Goal: Task Accomplishment & Management: Manage account settings

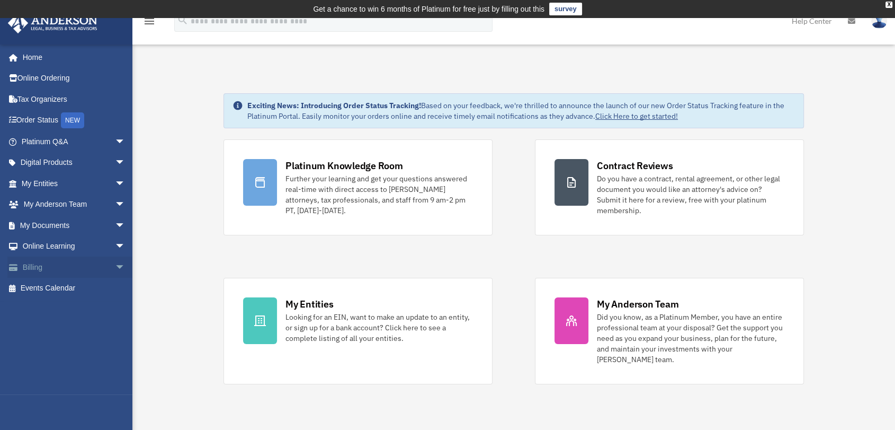
click at [65, 265] on link "Billing arrow_drop_down" at bounding box center [74, 266] width 134 height 21
click at [115, 261] on span "arrow_drop_down" at bounding box center [125, 267] width 21 height 22
click at [78, 331] on link "Manage Payments" at bounding box center [78, 330] width 127 height 21
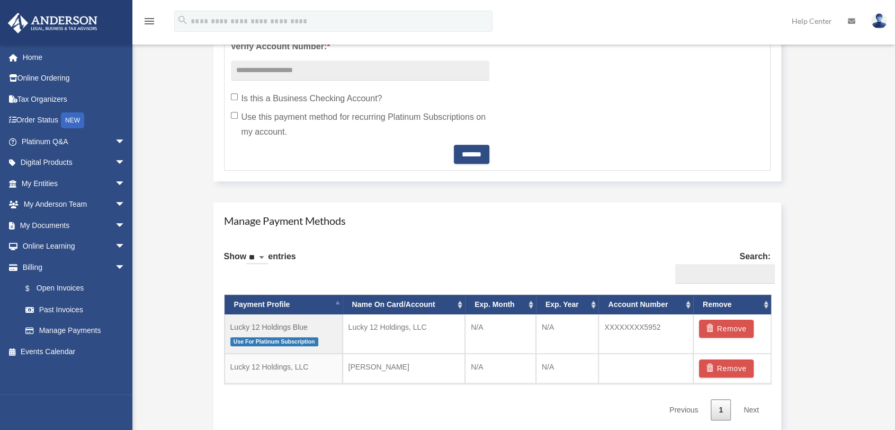
scroll to position [593, 0]
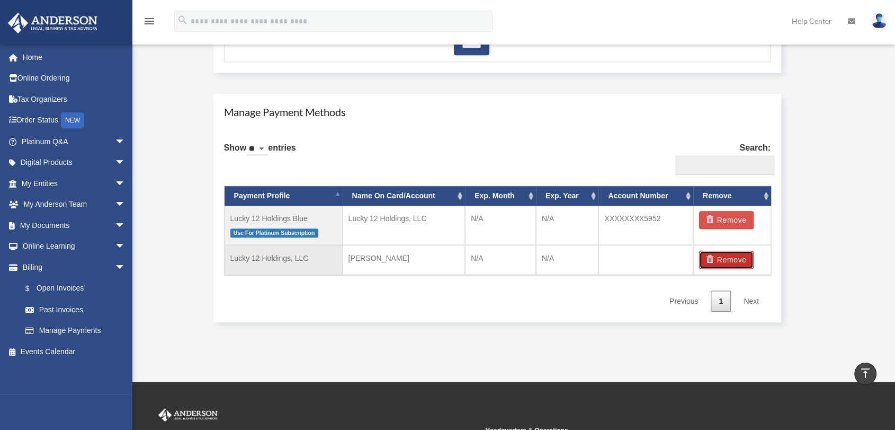
click at [725, 260] on button "Remove" at bounding box center [726, 260] width 55 height 18
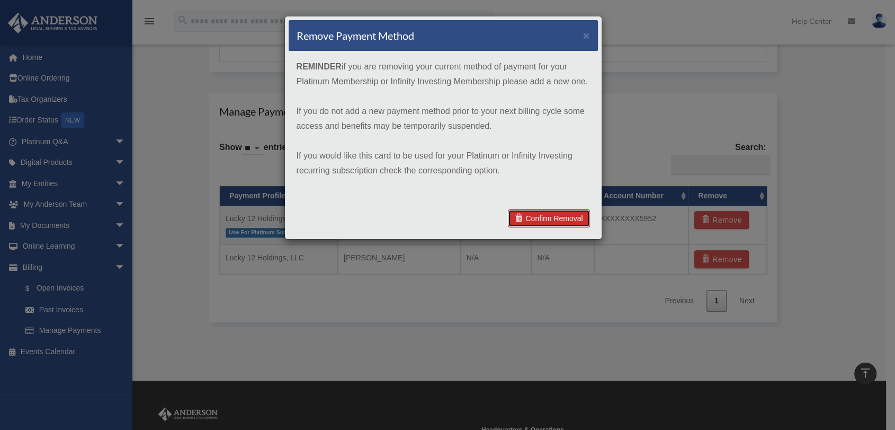
click at [553, 220] on link "Confirm Removal" at bounding box center [549, 218] width 82 height 18
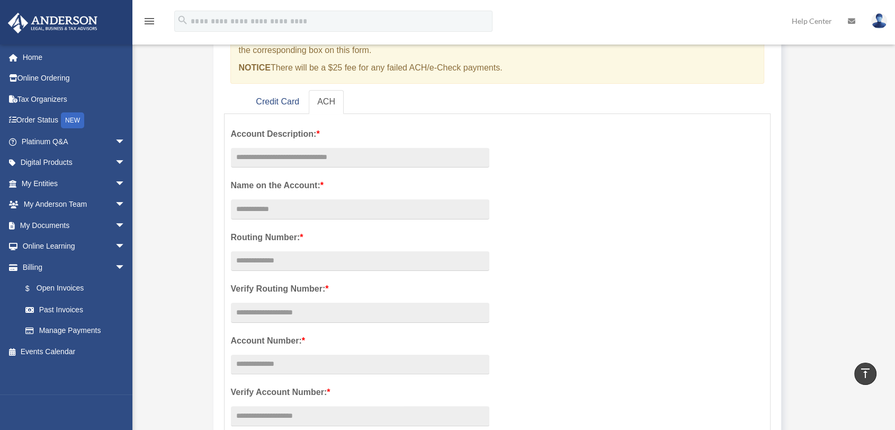
scroll to position [0, 0]
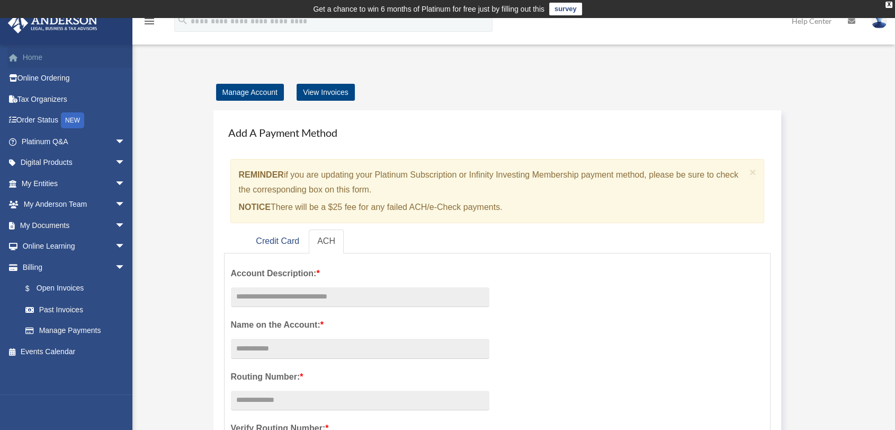
click at [38, 56] on link "Home" at bounding box center [74, 57] width 134 height 21
